Goal: Task Accomplishment & Management: Complete application form

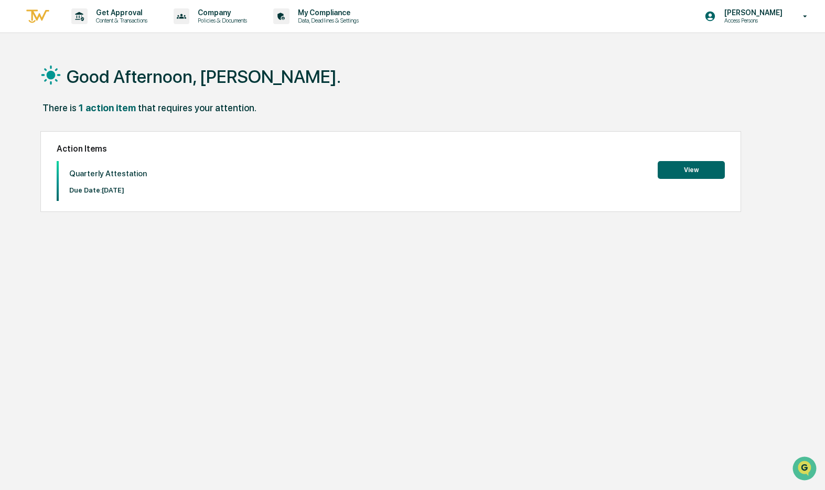
click at [688, 168] on button "View" at bounding box center [691, 170] width 67 height 18
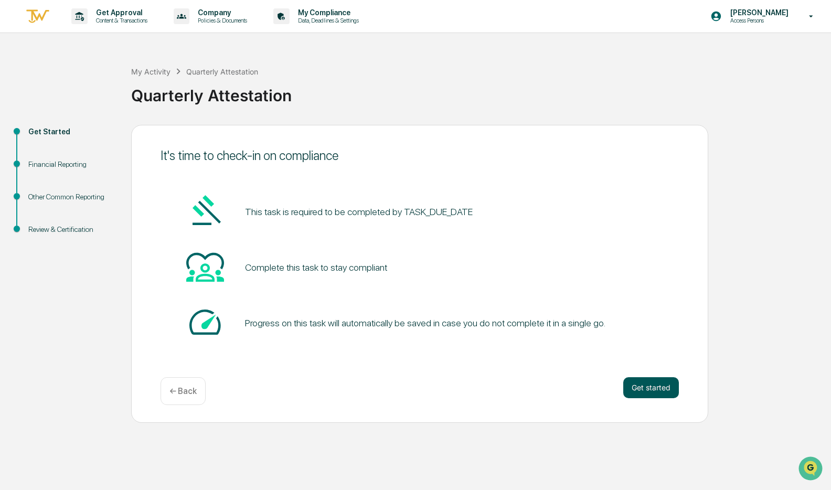
click at [652, 386] on button "Get started" at bounding box center [651, 387] width 56 height 21
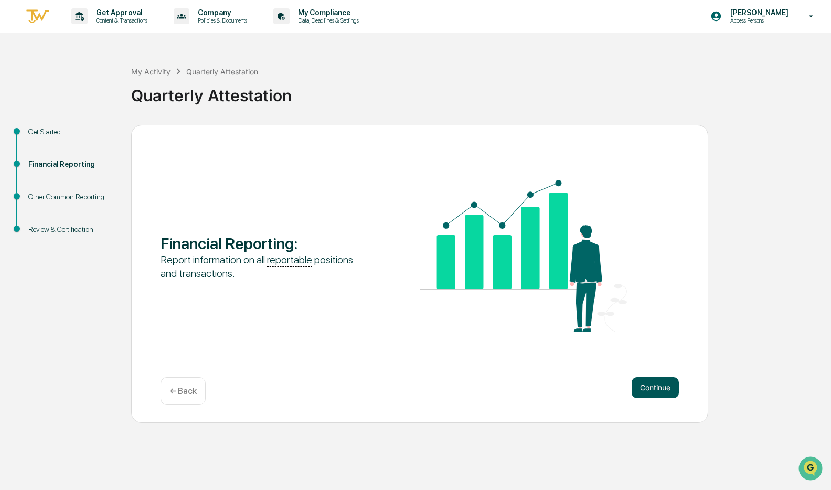
click at [651, 393] on button "Continue" at bounding box center [654, 387] width 47 height 21
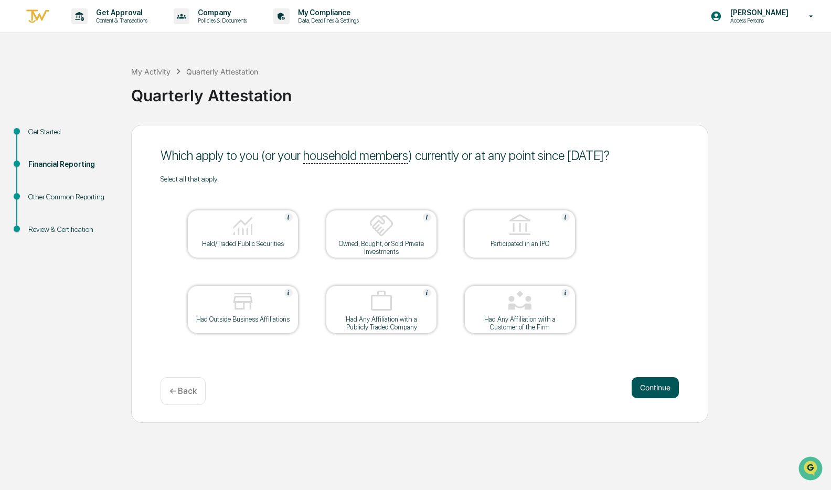
click at [653, 392] on button "Continue" at bounding box center [654, 387] width 47 height 21
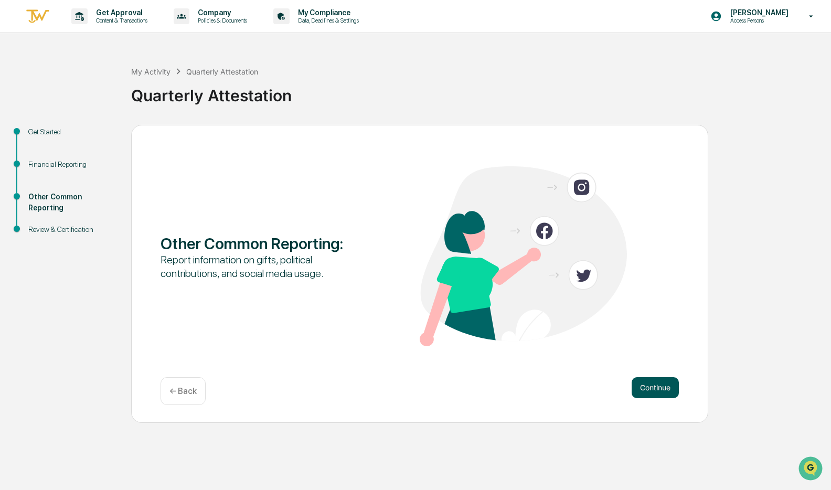
click at [648, 386] on button "Continue" at bounding box center [654, 387] width 47 height 21
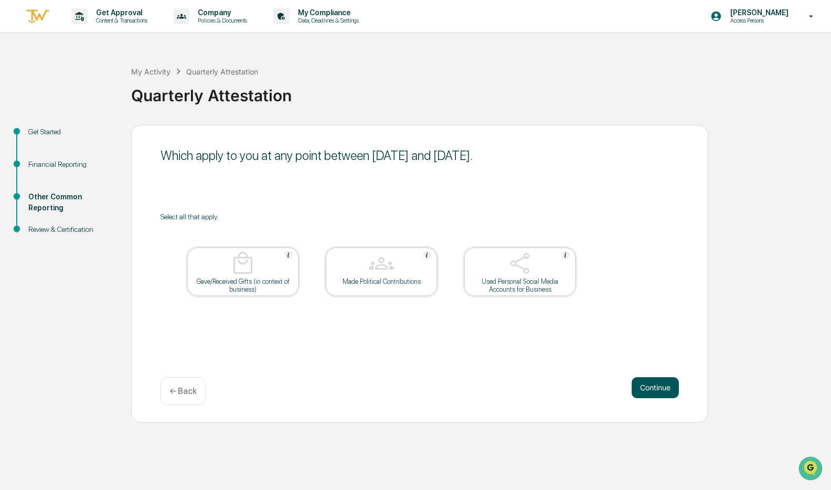
click at [652, 386] on button "Continue" at bounding box center [654, 387] width 47 height 21
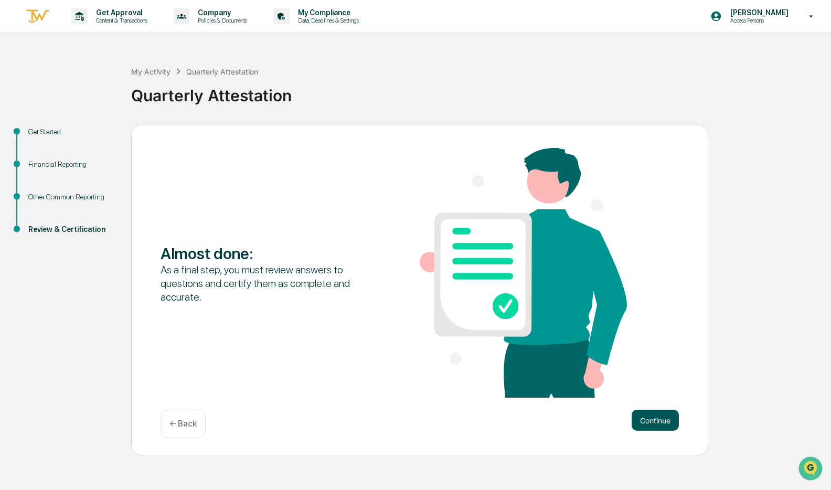
click at [657, 421] on button "Continue" at bounding box center [654, 420] width 47 height 21
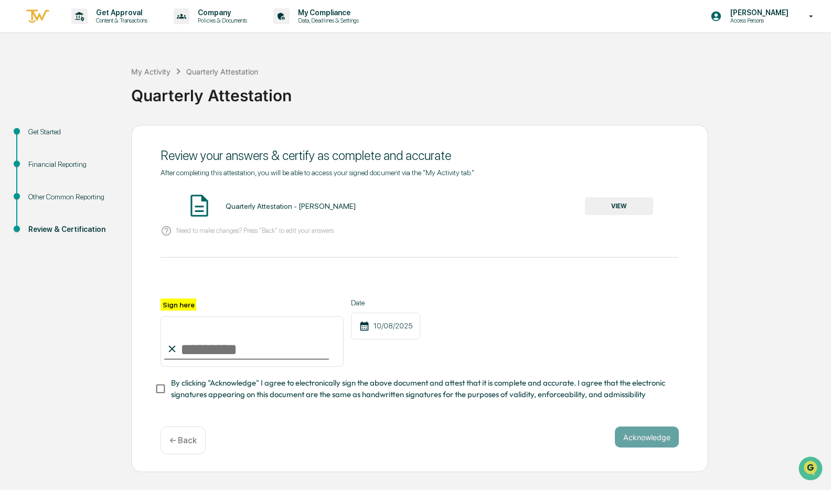
click at [236, 352] on input "Sign here" at bounding box center [251, 341] width 183 height 50
type input "**********"
click at [654, 442] on button "Acknowledge" at bounding box center [647, 436] width 64 height 21
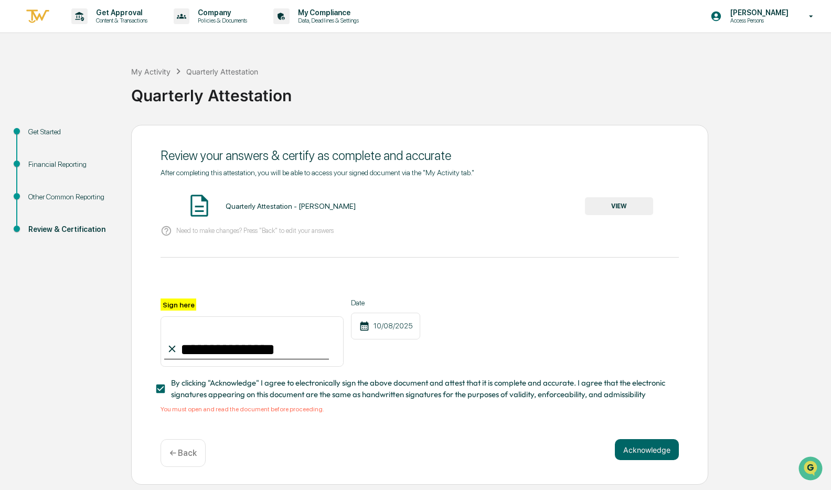
click at [622, 209] on button "VIEW" at bounding box center [619, 206] width 68 height 18
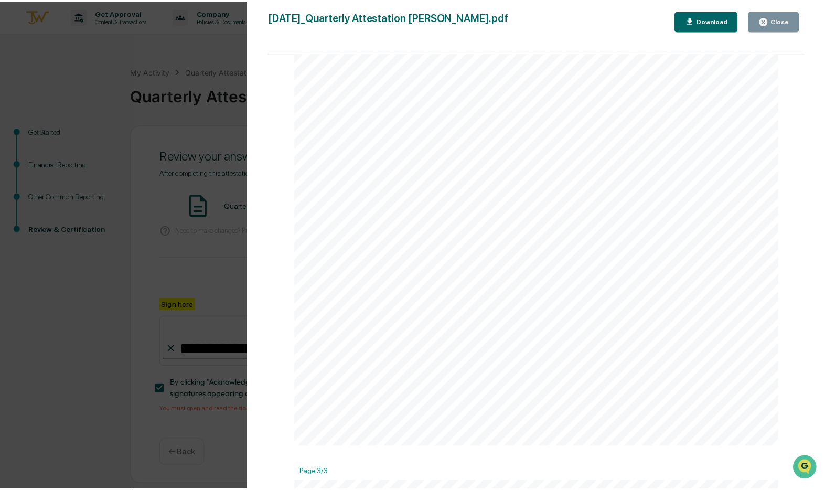
scroll to position [1725, 0]
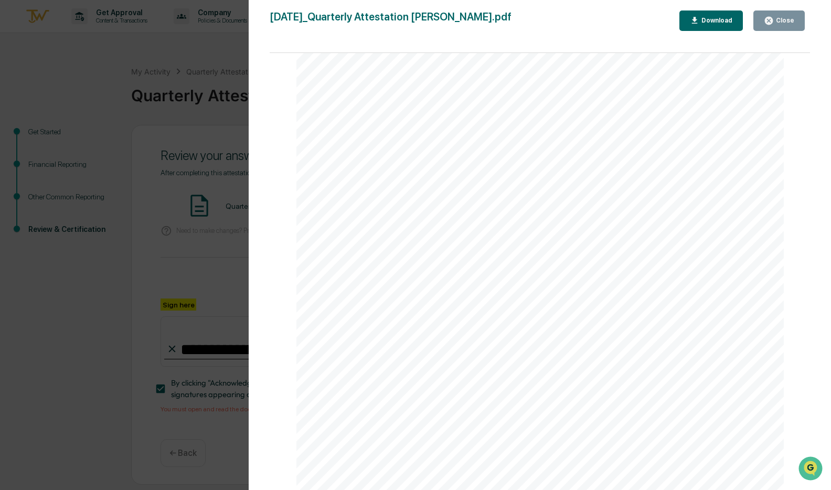
click at [779, 22] on div "Close" at bounding box center [784, 20] width 20 height 7
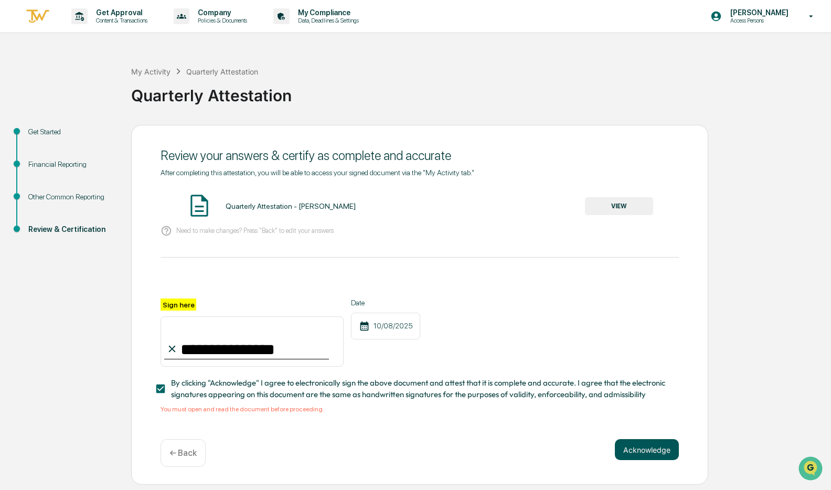
click at [656, 450] on button "Acknowledge" at bounding box center [647, 449] width 64 height 21
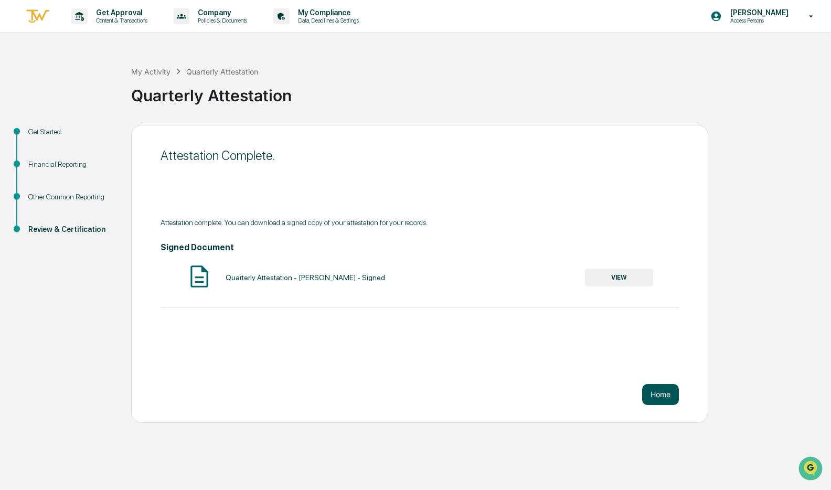
click at [661, 396] on button "Home" at bounding box center [660, 394] width 37 height 21
